Goal: Task Accomplishment & Management: Manage account settings

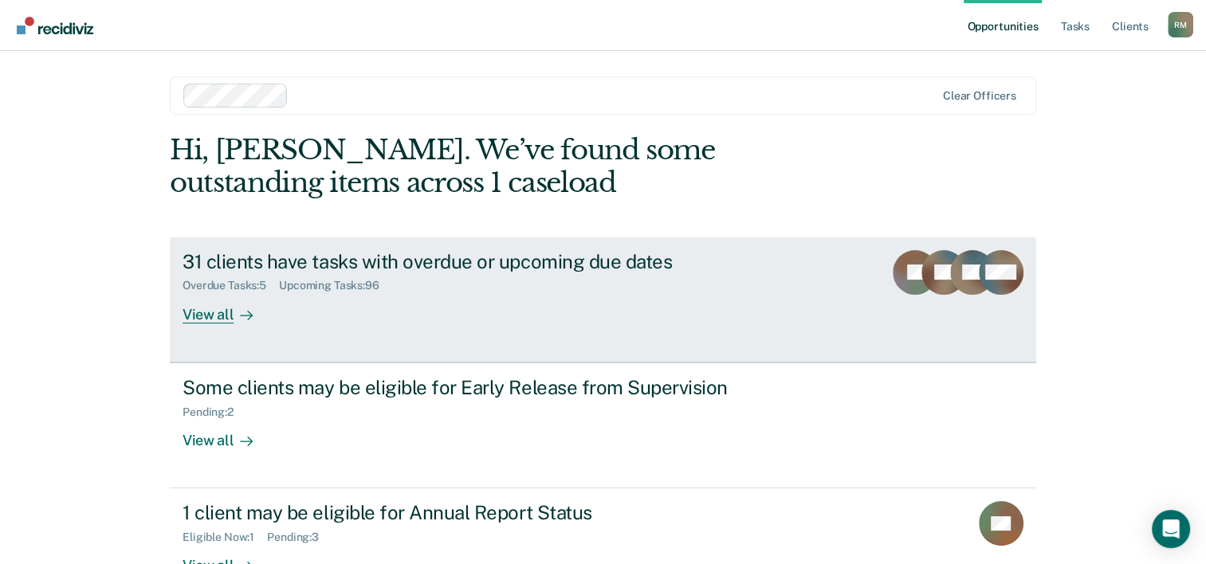
click at [303, 258] on div "31 clients have tasks with overdue or upcoming due dates" at bounding box center [463, 261] width 560 height 23
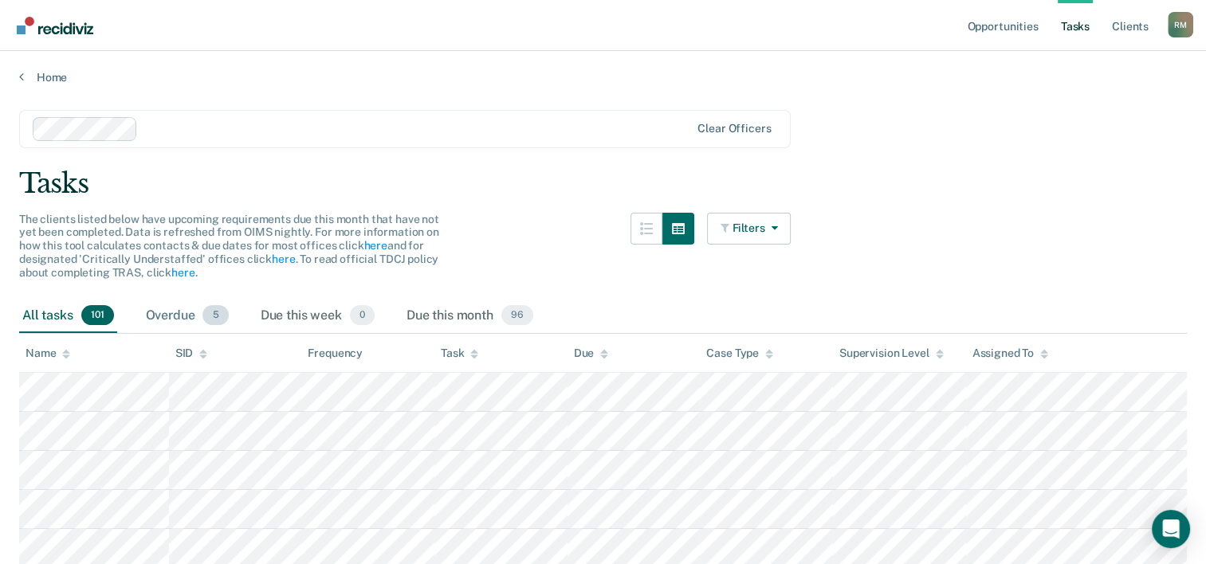
click at [162, 316] on div "Overdue 5" at bounding box center [187, 316] width 89 height 35
